Goal: Transaction & Acquisition: Purchase product/service

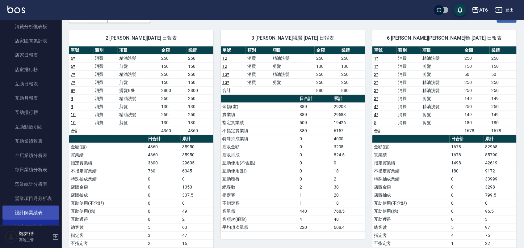
scroll to position [155, 0]
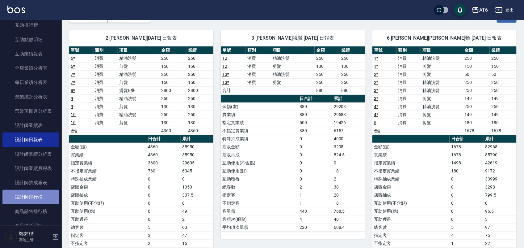
click at [43, 198] on link "設計師排行榜" at bounding box center [30, 196] width 57 height 14
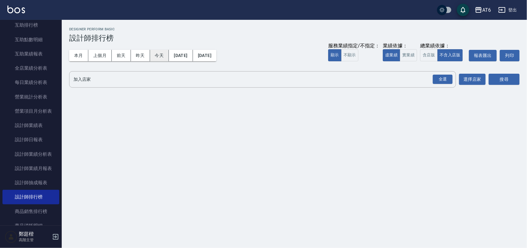
click at [158, 50] on button "今天" at bounding box center [159, 55] width 19 height 11
click at [448, 79] on div "全選" at bounding box center [443, 79] width 20 height 10
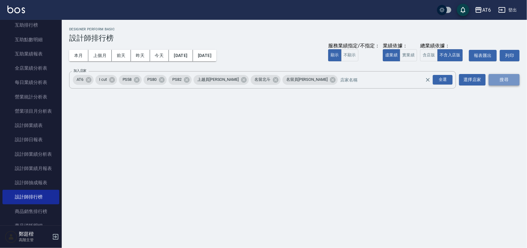
click at [496, 82] on button "搜尋" at bounding box center [504, 79] width 31 height 11
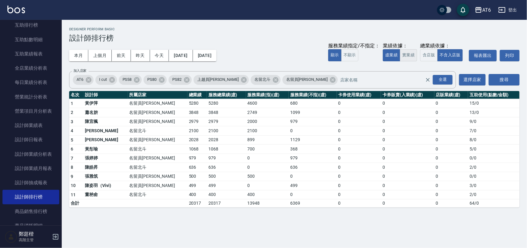
click at [403, 54] on button "實業績" at bounding box center [408, 55] width 17 height 12
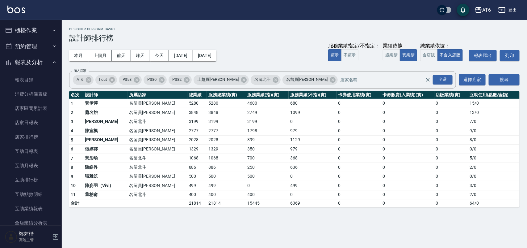
click at [37, 58] on button "報表及分析" at bounding box center [30, 62] width 57 height 16
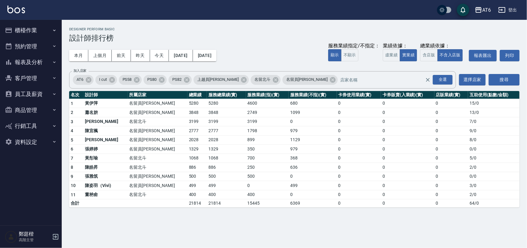
click at [33, 33] on button "櫃檯作業" at bounding box center [30, 30] width 57 height 16
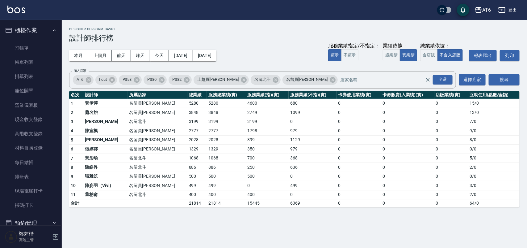
drag, startPoint x: 37, startPoint y: 50, endPoint x: 50, endPoint y: 37, distance: 18.6
click at [38, 50] on link "打帳單" at bounding box center [30, 48] width 57 height 14
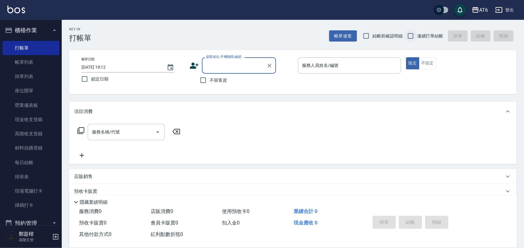
click at [414, 37] on input "連續打單結帳" at bounding box center [410, 35] width 13 height 13
checkbox input "true"
click at [207, 81] on input "不留客資" at bounding box center [203, 80] width 13 height 13
checkbox input "true"
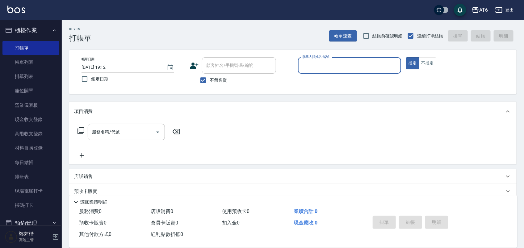
click at [95, 79] on span "鎖定日期" at bounding box center [99, 79] width 17 height 6
click at [91, 79] on input "鎖定日期" at bounding box center [84, 78] width 13 height 13
checkbox input "true"
click at [395, 66] on input "服務人員姓名/編號" at bounding box center [350, 65] width 98 height 11
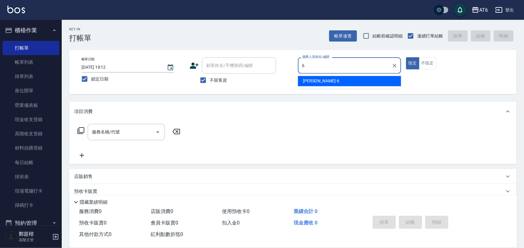
type input "6"
type button "true"
type input "[PERSON_NAME]-6"
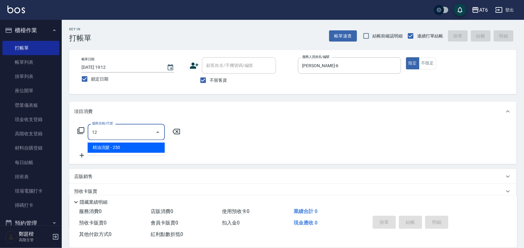
type input "精油洗髮(12)"
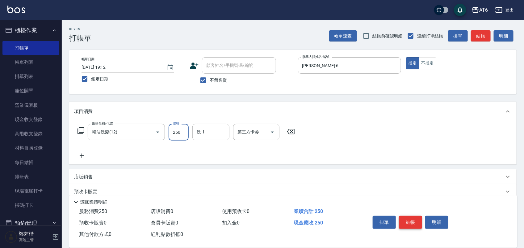
click at [417, 217] on button "結帳" at bounding box center [410, 221] width 23 height 13
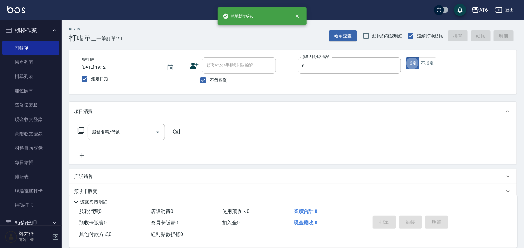
type input "[PERSON_NAME]-6"
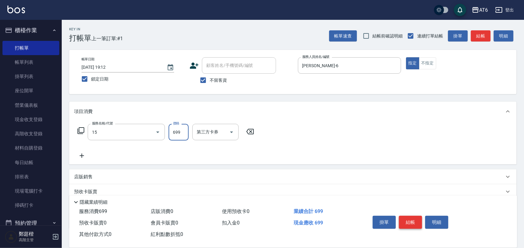
type input "精油spa(15)"
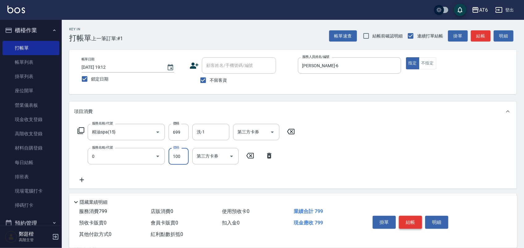
type input "剪髮(0)"
type input "180"
click at [417, 217] on button "結帳" at bounding box center [410, 221] width 23 height 13
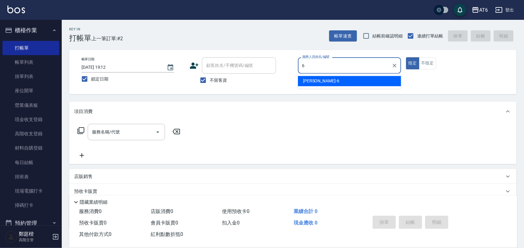
type input "[PERSON_NAME]-6"
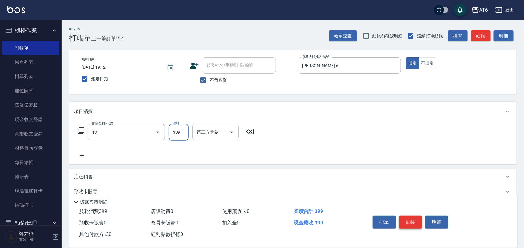
type input "海鹽洗(13)"
click at [417, 217] on button "結帳" at bounding box center [410, 221] width 23 height 13
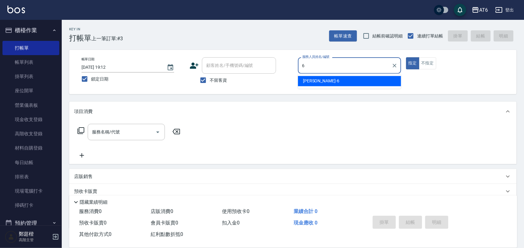
type input "[PERSON_NAME]-6"
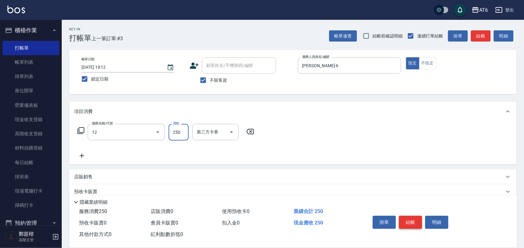
type input "精油洗髮(12)"
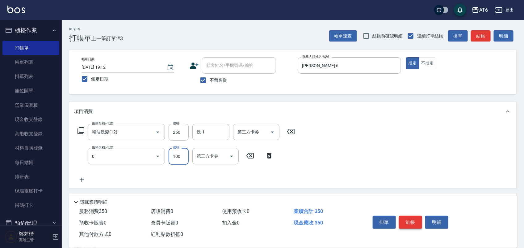
type input "剪髮(0)"
type input "149"
click at [417, 217] on button "結帳" at bounding box center [410, 221] width 23 height 13
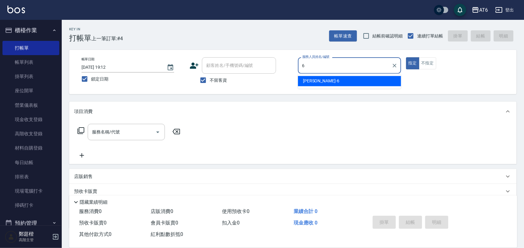
type input "[PERSON_NAME]-6"
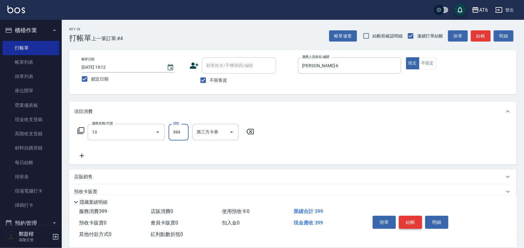
type input "海鹽洗(13)"
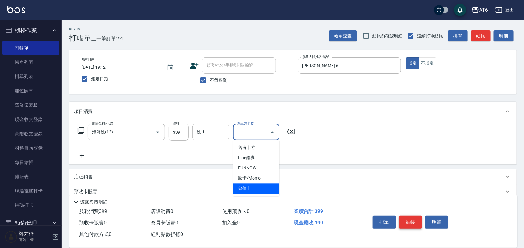
type input "儲值卡"
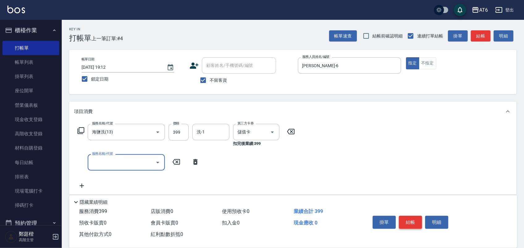
type input "1"
type input "剪髮(0)"
type input "180"
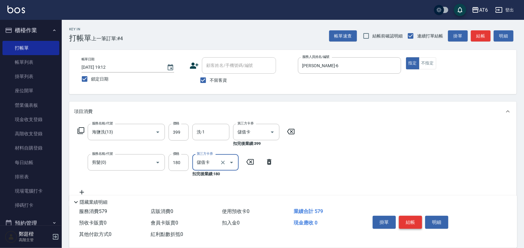
type input "儲值卡"
click at [417, 217] on button "結帳" at bounding box center [410, 221] width 23 height 13
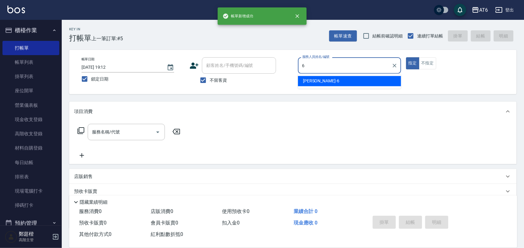
type input "[PERSON_NAME]-6"
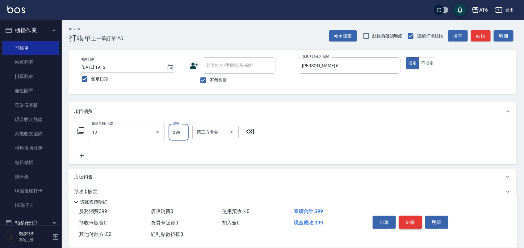
type input "海鹽洗(13)"
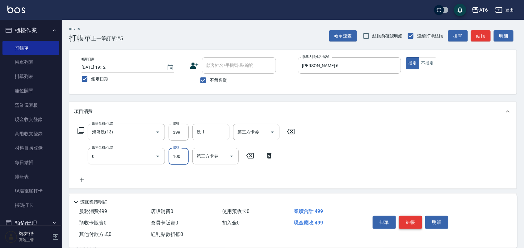
type input "剪髮(0)"
click at [179, 157] on input "100" at bounding box center [179, 156] width 20 height 17
type input "180"
click at [413, 219] on button "結帳" at bounding box center [410, 221] width 23 height 13
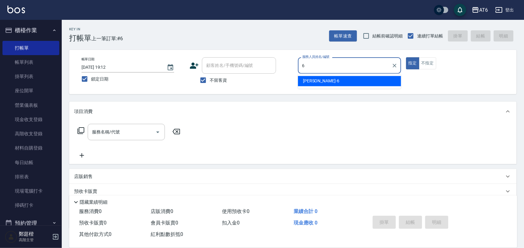
type input "[PERSON_NAME]-6"
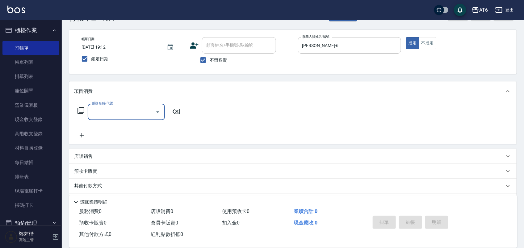
scroll to position [39, 0]
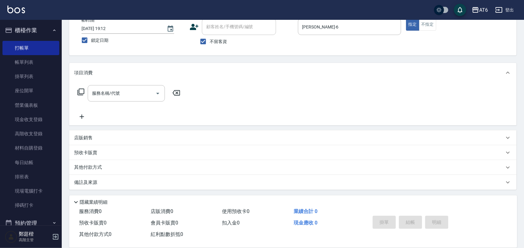
click at [111, 152] on div "預收卡販賣" at bounding box center [289, 152] width 430 height 6
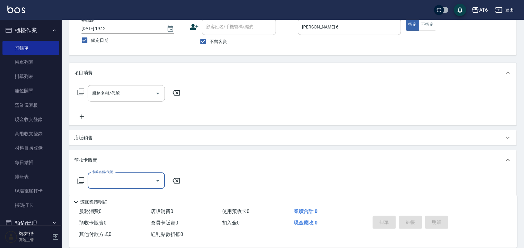
scroll to position [0, 0]
click at [109, 131] on div "店販銷售" at bounding box center [293, 137] width 448 height 15
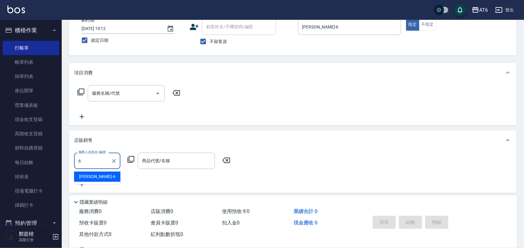
type input "[PERSON_NAME]-6"
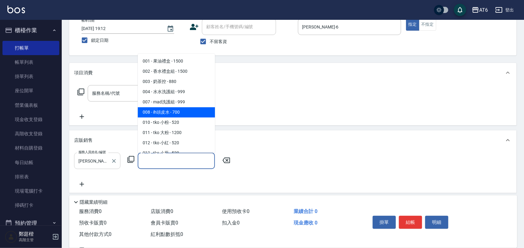
type input "ih頭皮水"
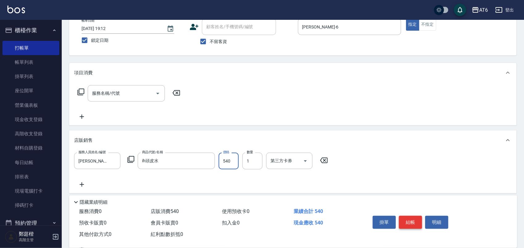
type input "540"
click at [413, 218] on button "結帳" at bounding box center [410, 221] width 23 height 13
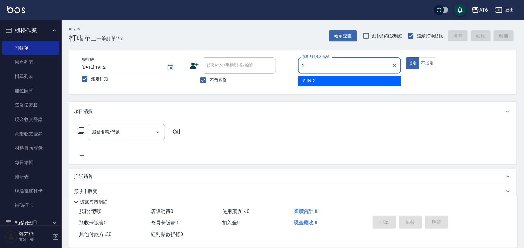
type input "SUN-2"
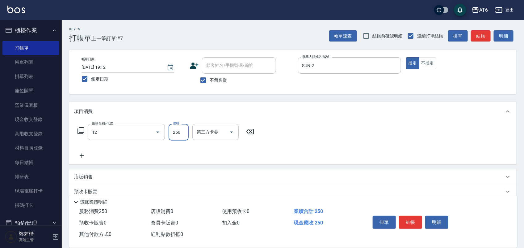
type input "精油洗髮(12)"
click at [417, 218] on button "結帳" at bounding box center [410, 221] width 23 height 13
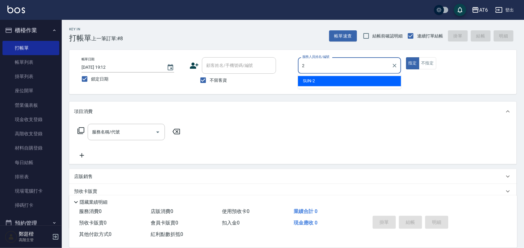
type input "SUN-2"
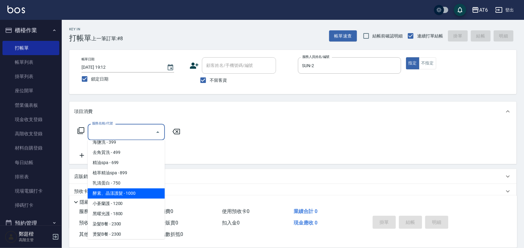
scroll to position [67, 0]
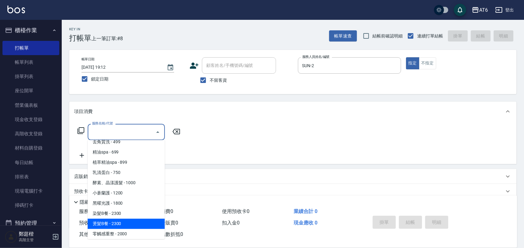
type input "燙髮B餐(43)"
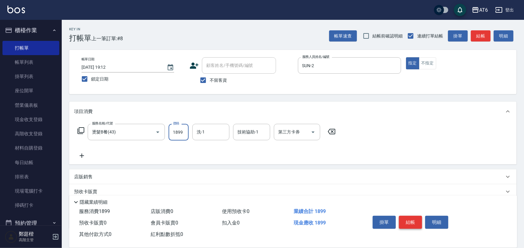
type input "1899"
click at [417, 218] on button "結帳" at bounding box center [410, 221] width 23 height 13
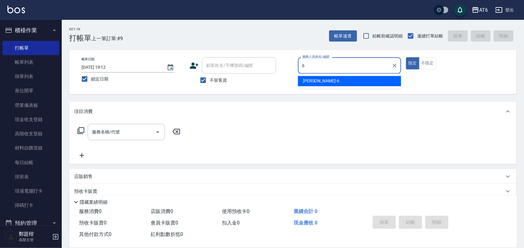
type input "[PERSON_NAME]-6"
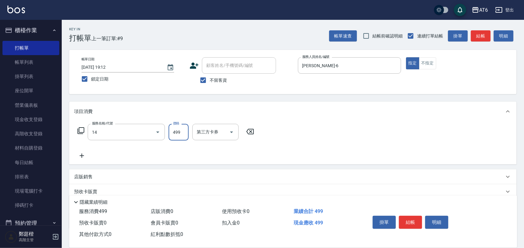
type input "去角質洗(14)"
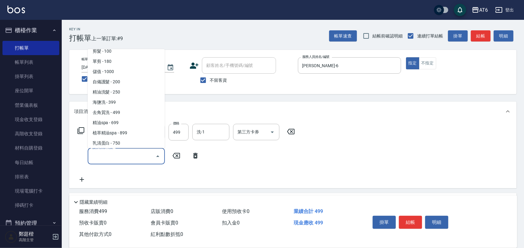
scroll to position [16, 0]
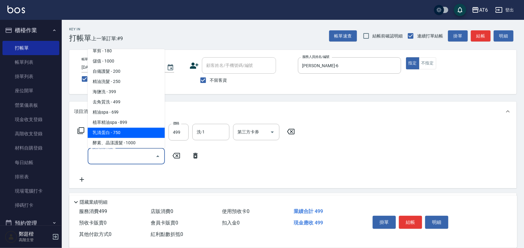
type input "乳清蛋白(21)"
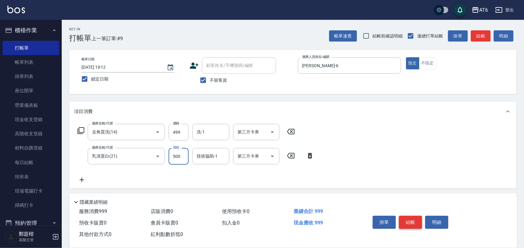
type input "500"
click at [413, 219] on button "結帳" at bounding box center [410, 221] width 23 height 13
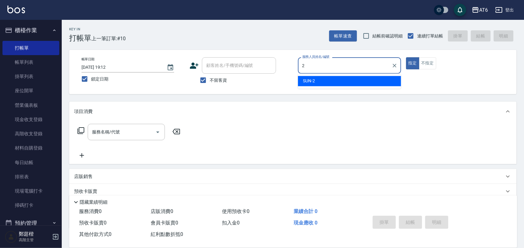
type input "SUN-2"
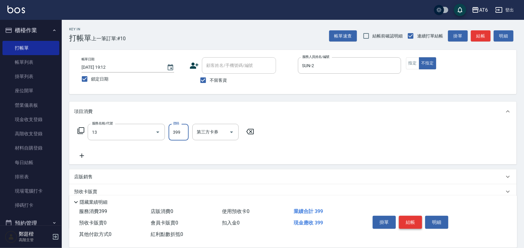
type input "海鹽洗(13)"
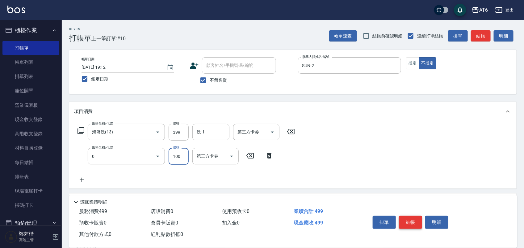
type input "剪髮(0)"
type input "180"
click at [413, 219] on button "結帳" at bounding box center [410, 221] width 23 height 13
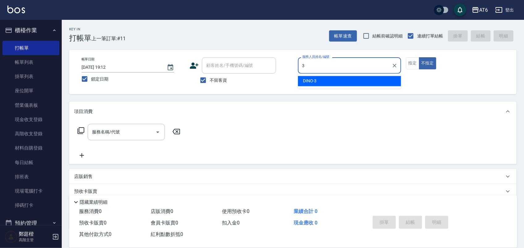
type input "3"
type button "false"
type input "DINO-3"
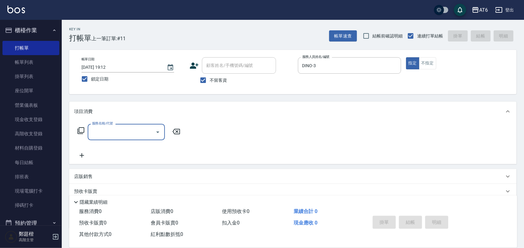
type input "5"
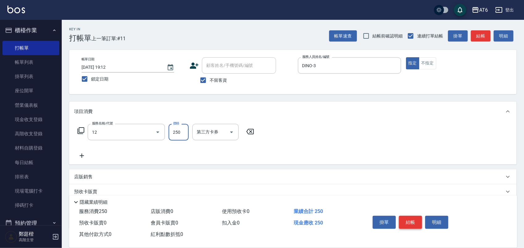
type input "精油洗髮(12)"
type input "500"
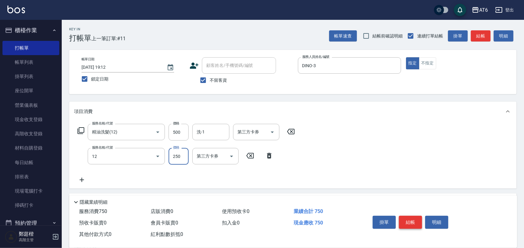
type input "精油洗髮(12)"
type input "500"
click at [413, 219] on button "結帳" at bounding box center [410, 221] width 23 height 13
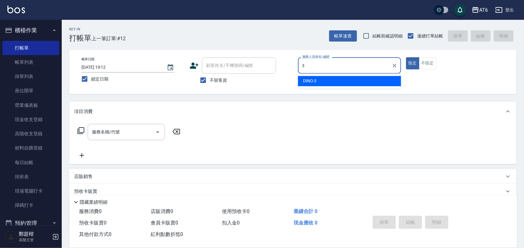
type input "DINO-3"
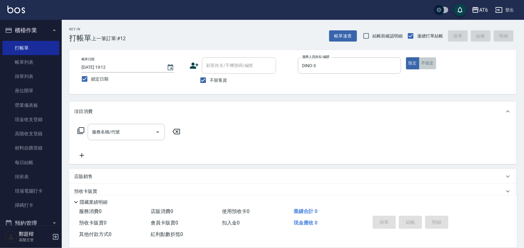
click at [435, 64] on button "不指定" at bounding box center [427, 63] width 17 height 12
click at [124, 134] on input "服務名稱/代號" at bounding box center [122, 131] width 62 height 11
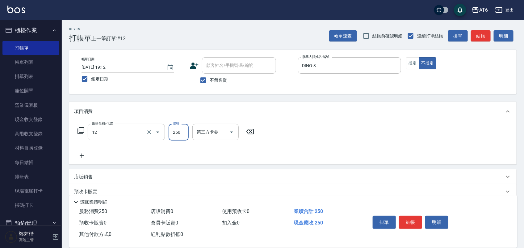
type input "精油洗髮(12)"
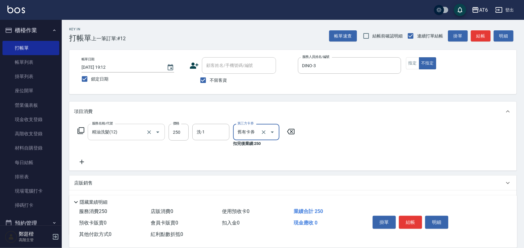
type input "舊有卡券"
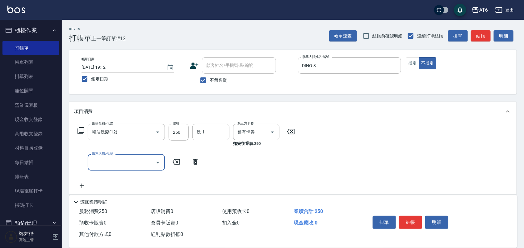
click at [285, 132] on icon at bounding box center [290, 131] width 15 height 7
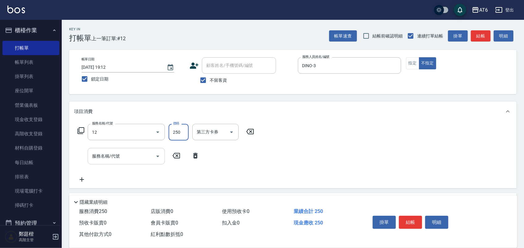
type input "精油洗髮(12)"
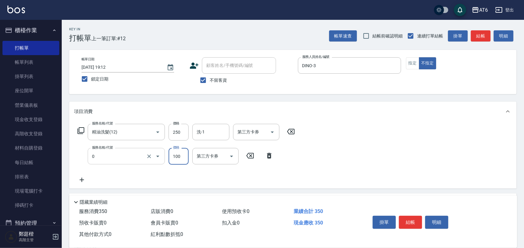
type input "剪髮(0)"
type input "130"
click at [415, 222] on button "結帳" at bounding box center [410, 221] width 23 height 13
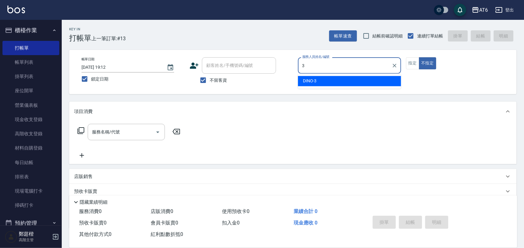
type input "DINO-3"
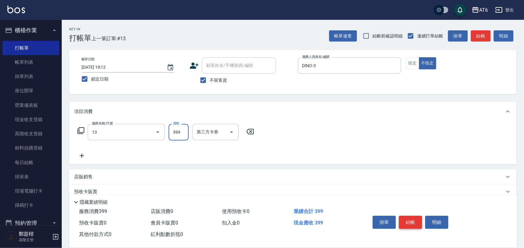
type input "海鹽洗(13)"
click at [415, 222] on button "結帳" at bounding box center [410, 221] width 23 height 13
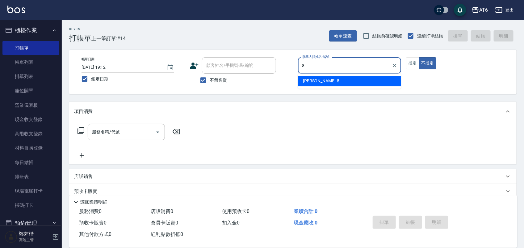
type input "[PERSON_NAME]-8"
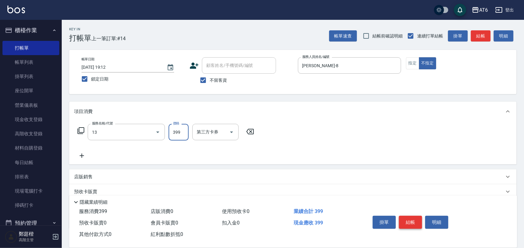
type input "海鹽洗(13)"
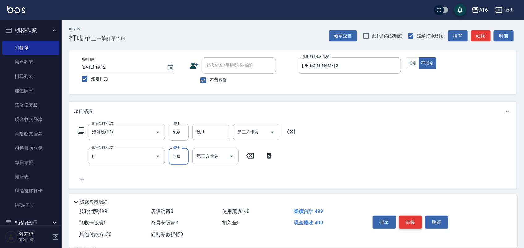
type input "剪髮(0)"
type input "180"
click at [416, 226] on button "結帳" at bounding box center [410, 221] width 23 height 13
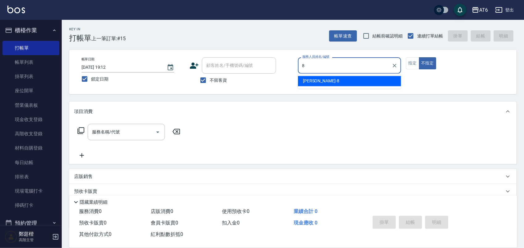
type input "[PERSON_NAME]-8"
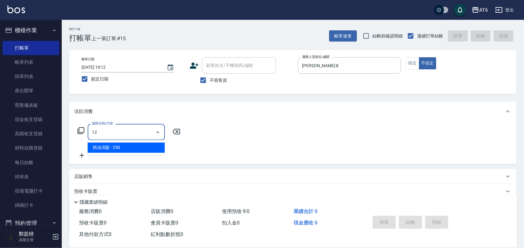
type input "精油洗髮(12)"
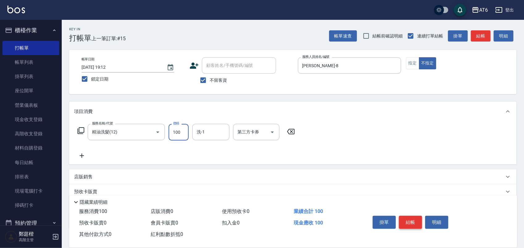
type input "100"
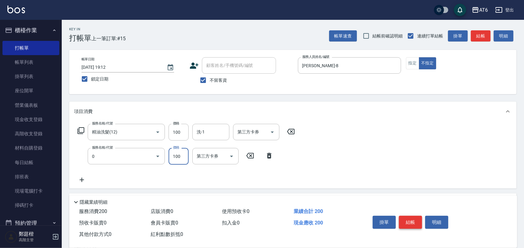
type input "剪髮(0)"
type input "180"
click at [416, 226] on button "結帳" at bounding box center [410, 221] width 23 height 13
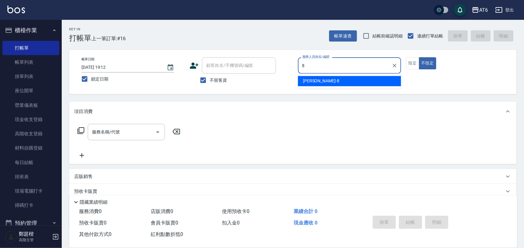
type input "[PERSON_NAME]-8"
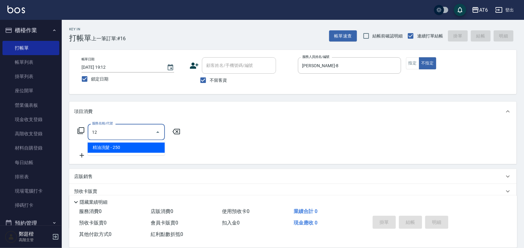
type input "精油洗髮(12)"
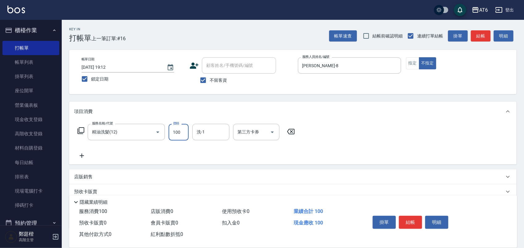
type input "100"
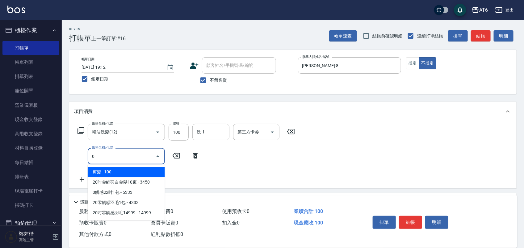
type input "剪髮(0)"
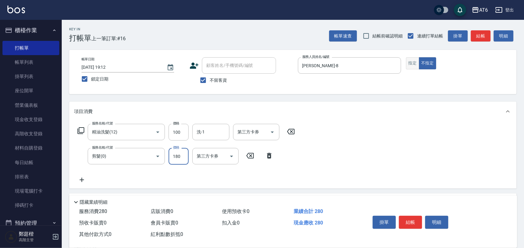
type input "180"
drag, startPoint x: 412, startPoint y: 57, endPoint x: 412, endPoint y: 64, distance: 6.8
click at [412, 57] on button "指定" at bounding box center [412, 63] width 13 height 12
click at [418, 218] on button "結帳" at bounding box center [410, 221] width 23 height 13
